Goal: Find contact information: Find contact information

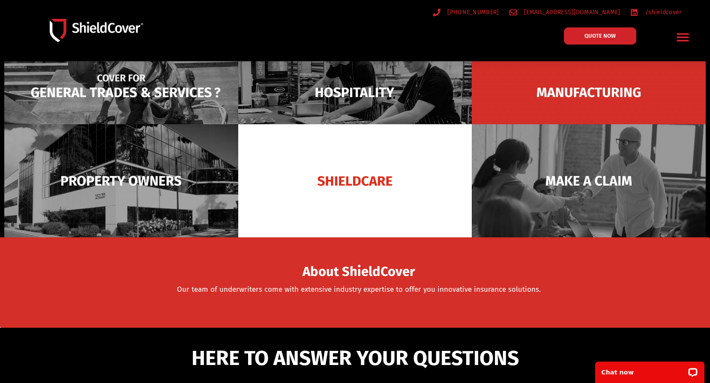
click at [148, 97] on img at bounding box center [121, 93] width 234 height 114
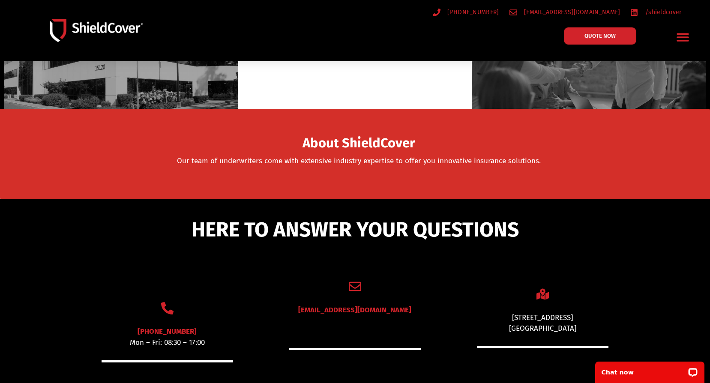
scroll to position [129, 0]
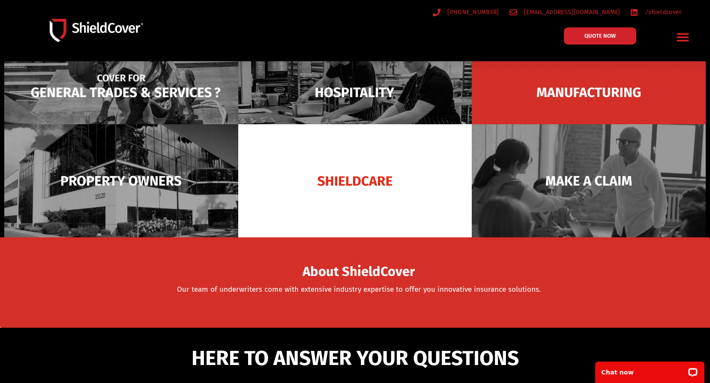
click at [154, 95] on img at bounding box center [121, 93] width 234 height 114
click at [117, 90] on img at bounding box center [121, 93] width 234 height 114
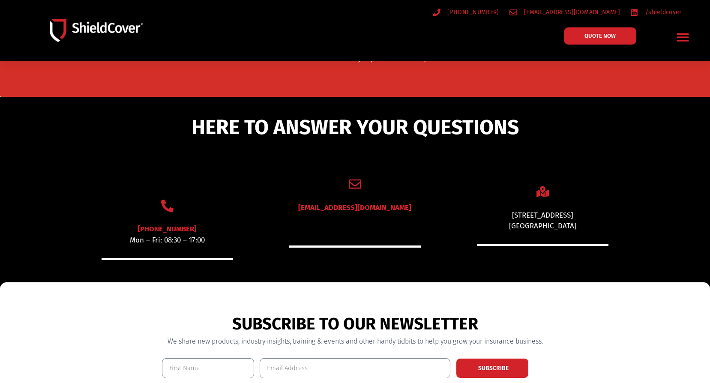
scroll to position [429, 0]
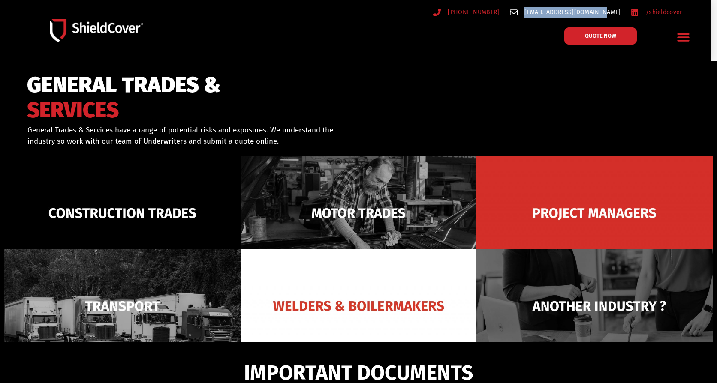
drag, startPoint x: 622, startPoint y: 10, endPoint x: 547, endPoint y: 13, distance: 75.5
click at [547, 13] on ul "(07) 3510 9535 hello@shieldcover.com.au /shieldcover" at bounding box center [529, 12] width 316 height 11
copy span "[EMAIL_ADDRESS][DOMAIN_NAME]"
